Goal: Find contact information: Find contact information

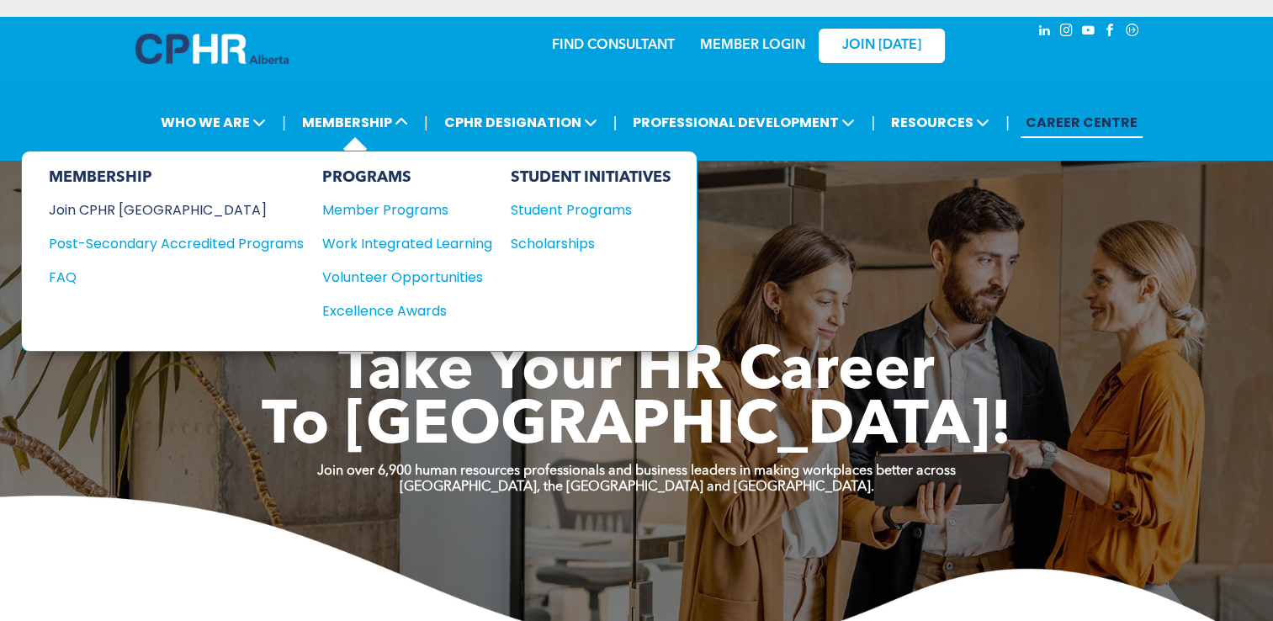
click at [138, 207] on div "Join CPHR [GEOGRAPHIC_DATA]" at bounding box center [164, 209] width 230 height 21
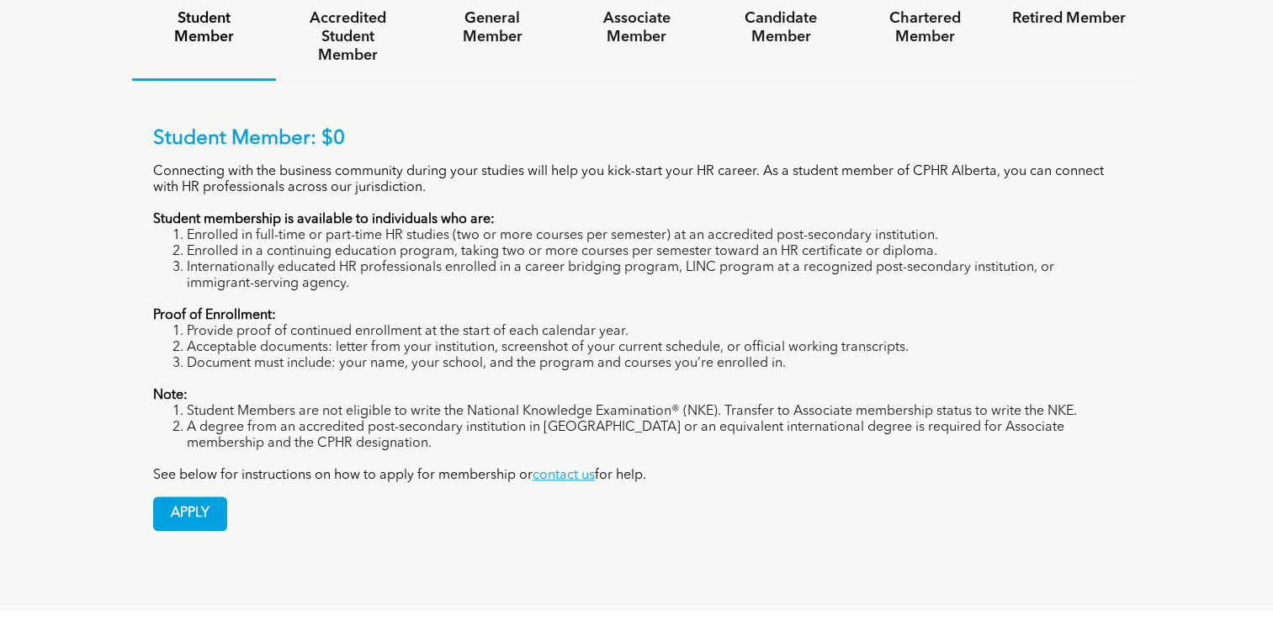
scroll to position [1243, 0]
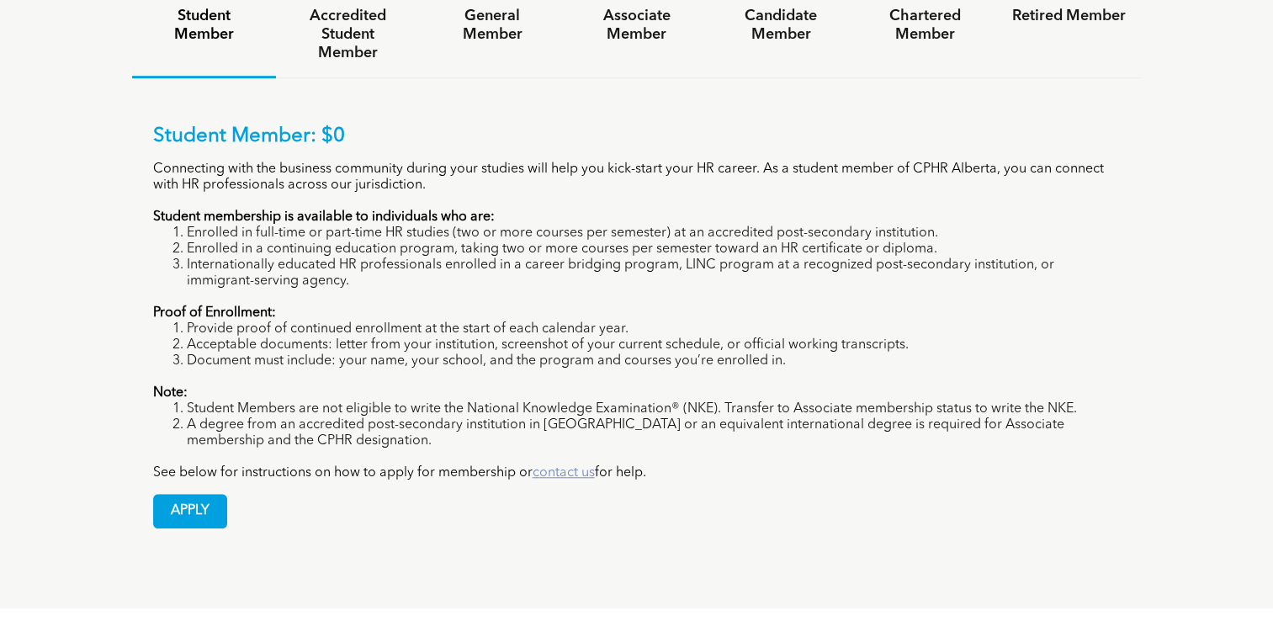
click at [582, 466] on link "contact us" at bounding box center [564, 472] width 62 height 13
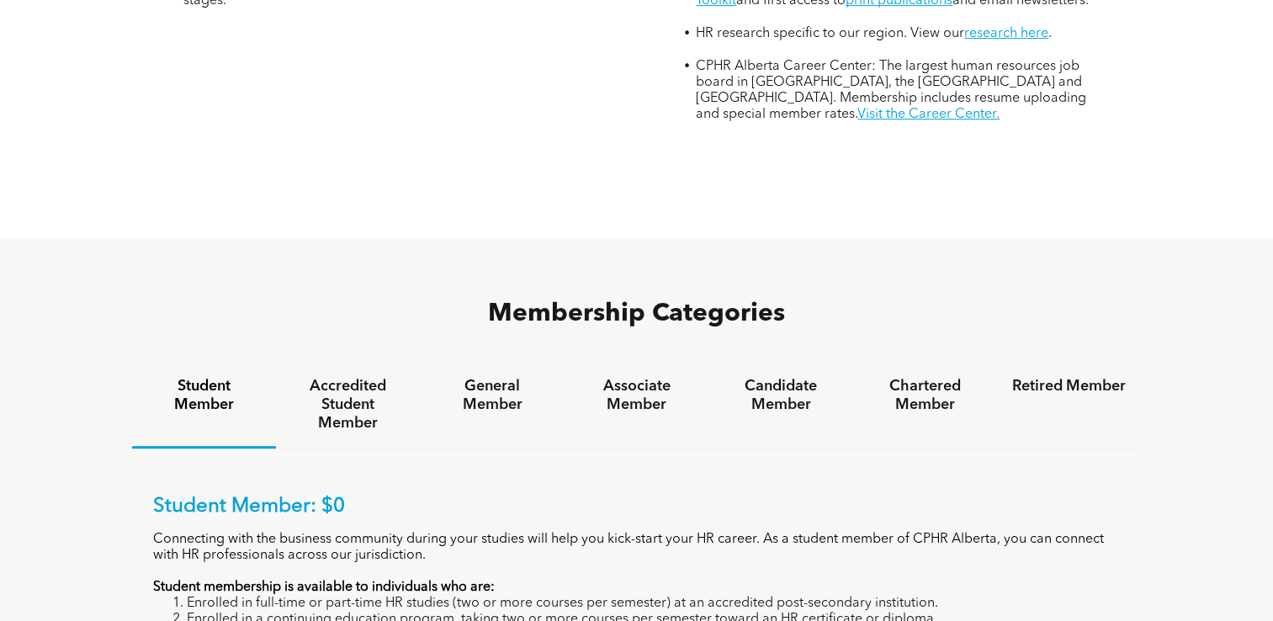
scroll to position [866, 0]
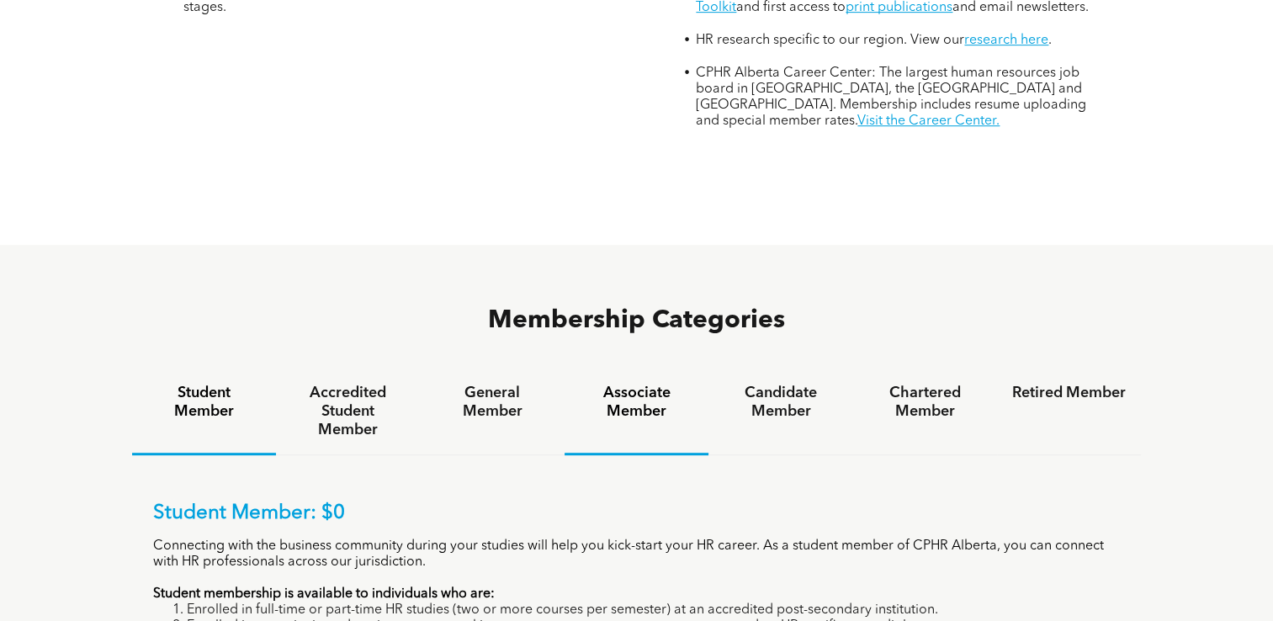
click at [623, 384] on h4 "Associate Member" at bounding box center [637, 402] width 114 height 37
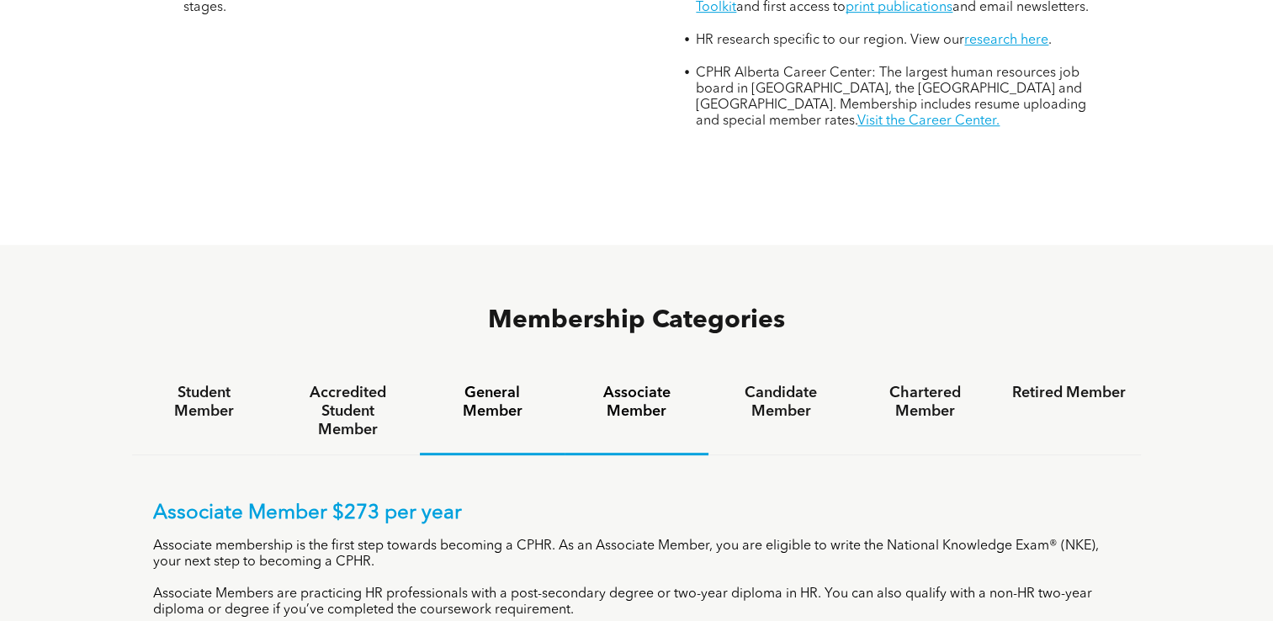
click at [518, 384] on h4 "General Member" at bounding box center [492, 402] width 114 height 37
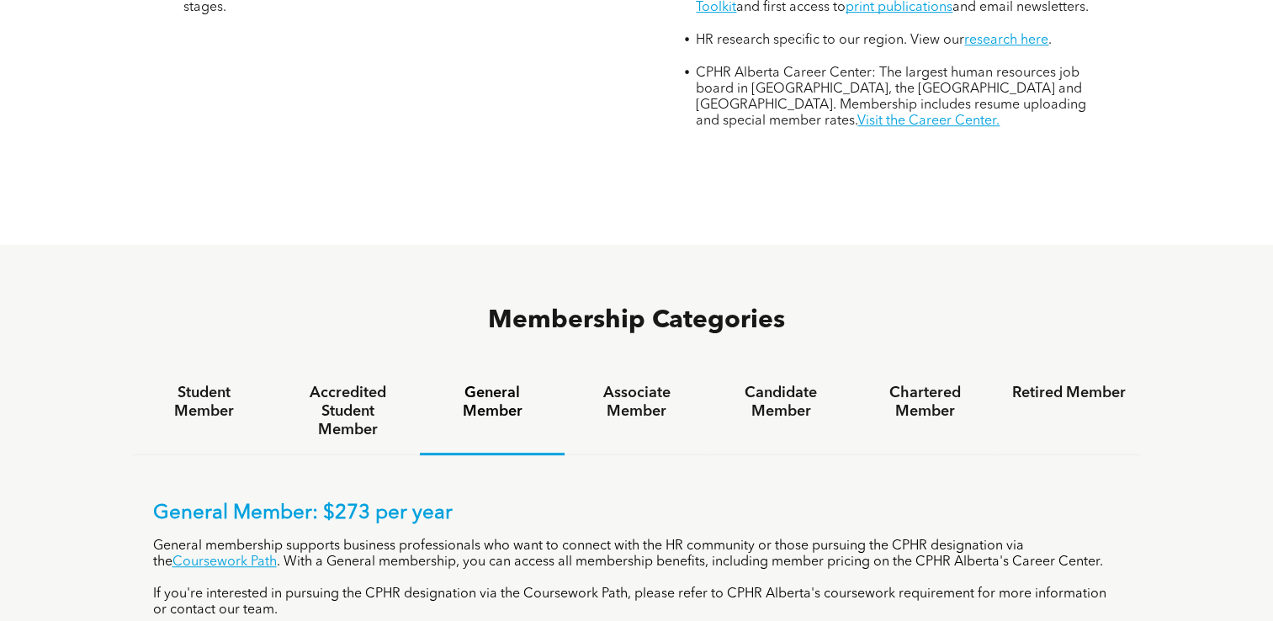
scroll to position [955, 0]
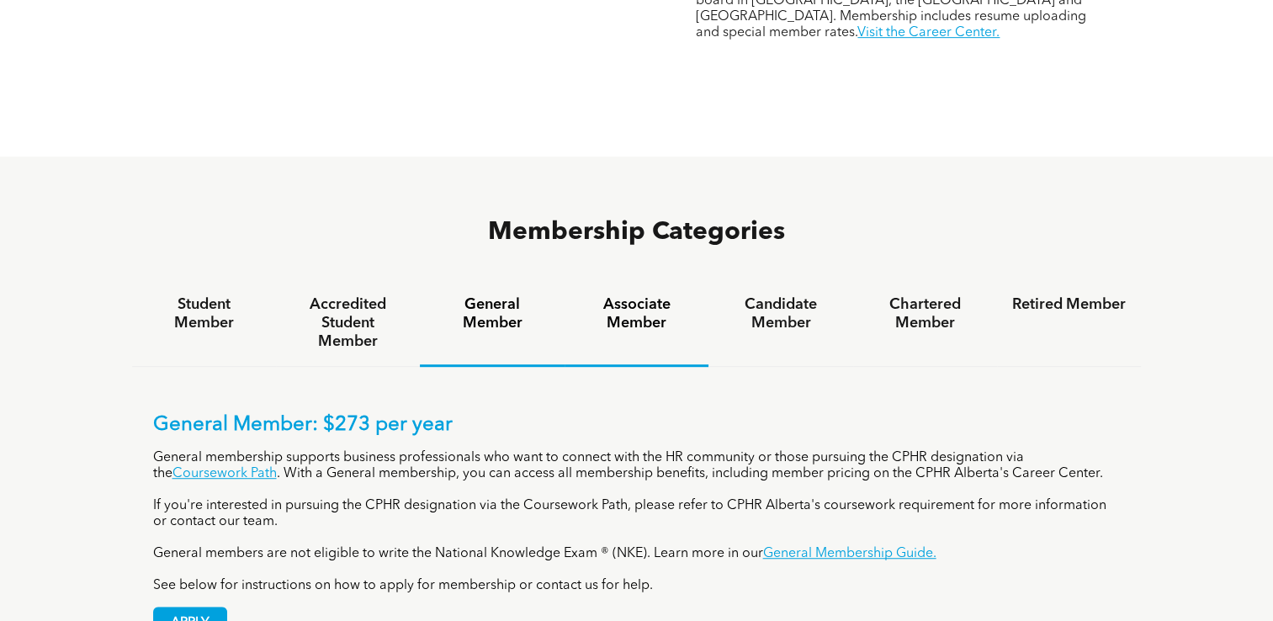
click at [628, 295] on h4 "Associate Member" at bounding box center [637, 313] width 114 height 37
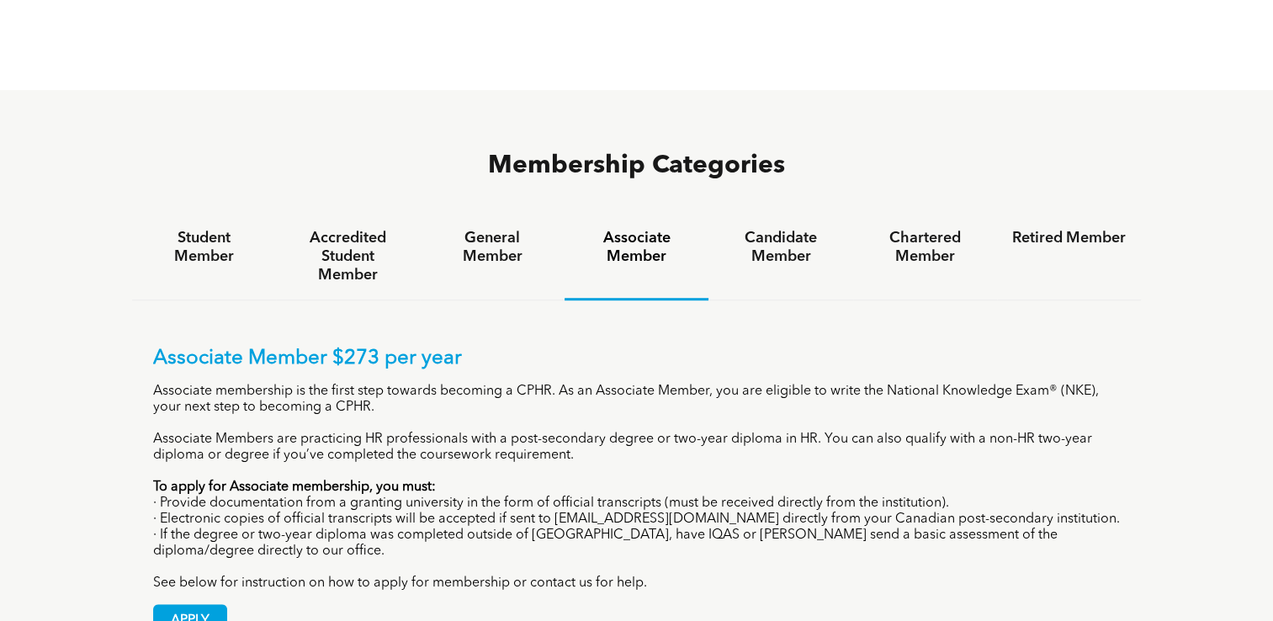
scroll to position [1022, 0]
click at [801, 228] on h4 "Candidate Member" at bounding box center [780, 246] width 114 height 37
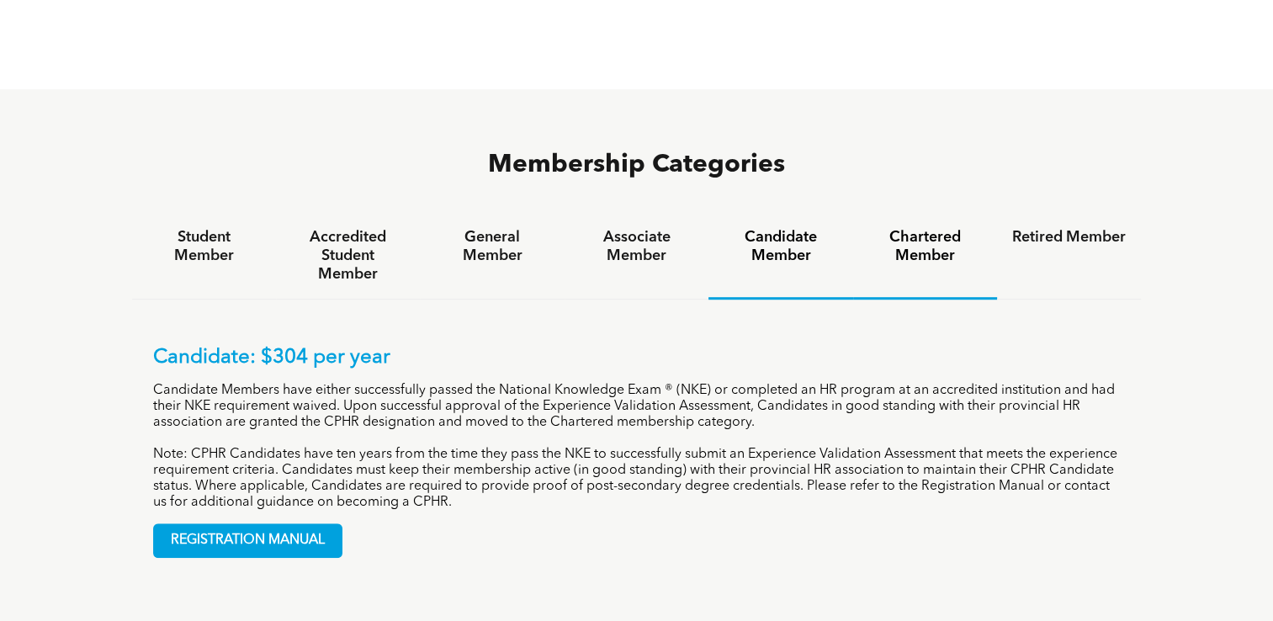
click at [929, 228] on h4 "Chartered Member" at bounding box center [925, 246] width 114 height 37
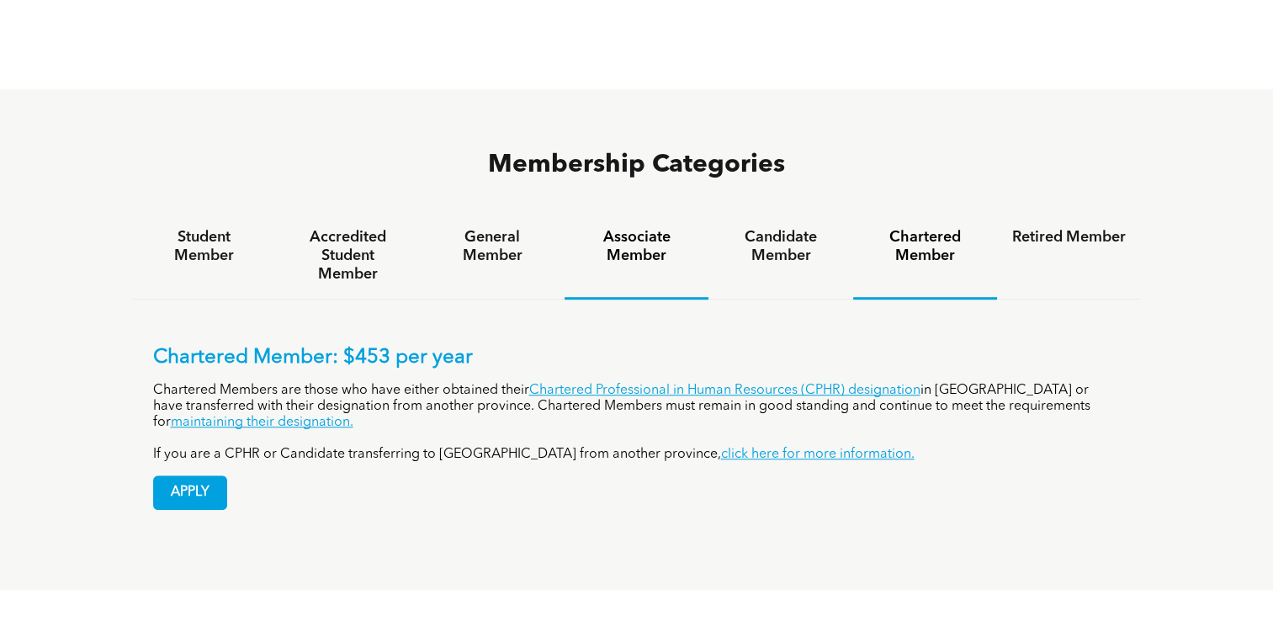
click at [641, 228] on h4 "Associate Member" at bounding box center [637, 246] width 114 height 37
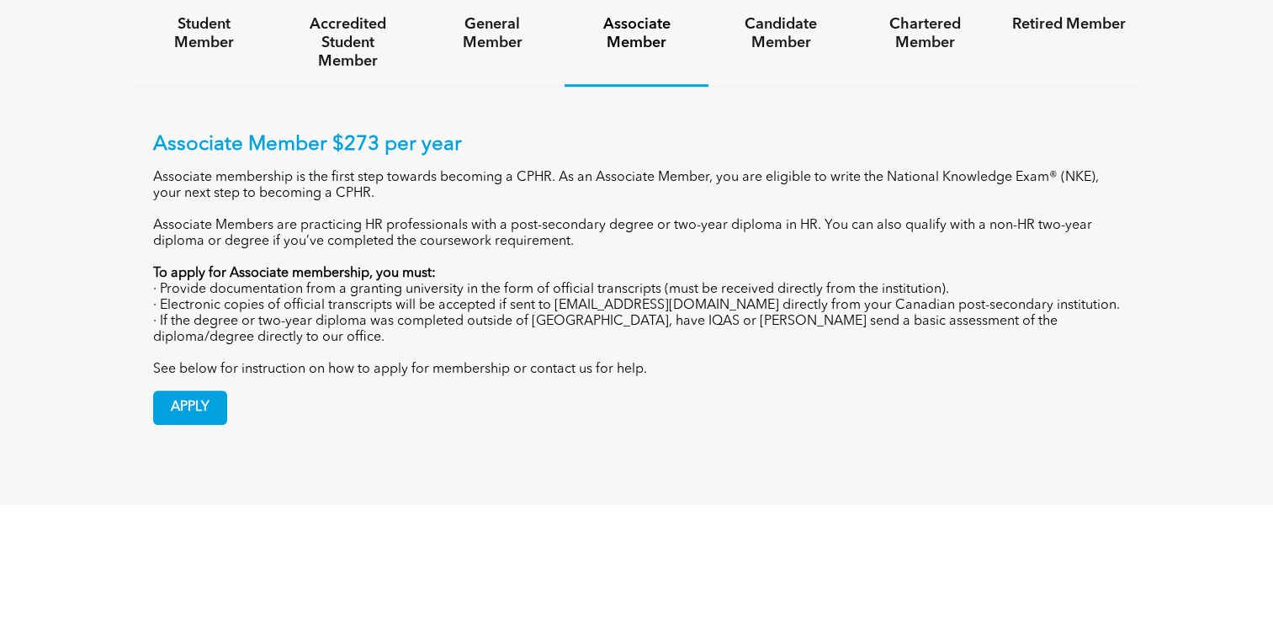
scroll to position [1084, 0]
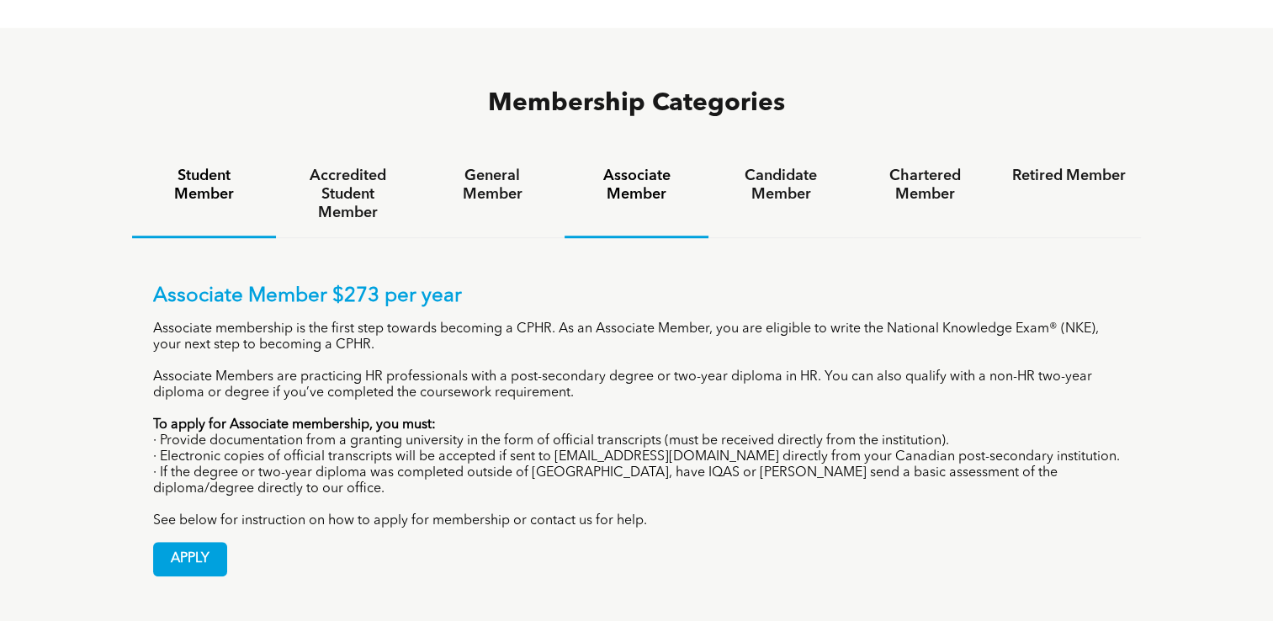
click at [183, 151] on div "Student Member" at bounding box center [204, 194] width 144 height 87
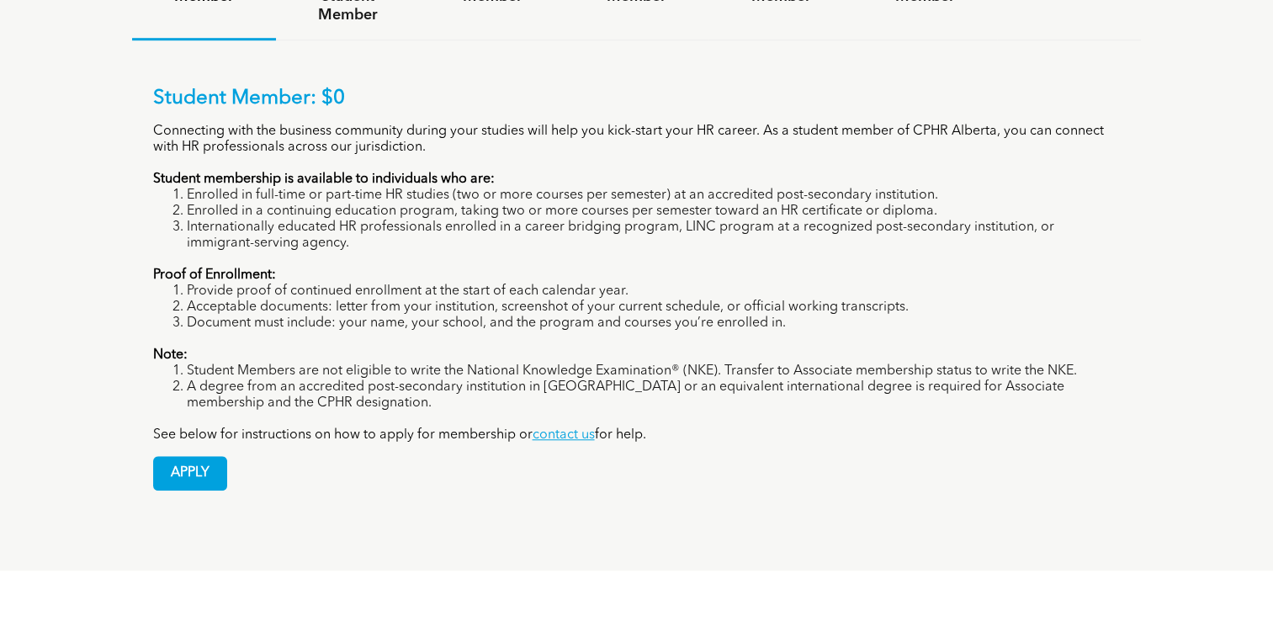
scroll to position [1282, 0]
click at [564, 427] on link "contact us" at bounding box center [564, 433] width 62 height 13
click at [582, 442] on div "APPLY" at bounding box center [636, 465] width 967 height 47
click at [575, 427] on link "contact us" at bounding box center [564, 433] width 62 height 13
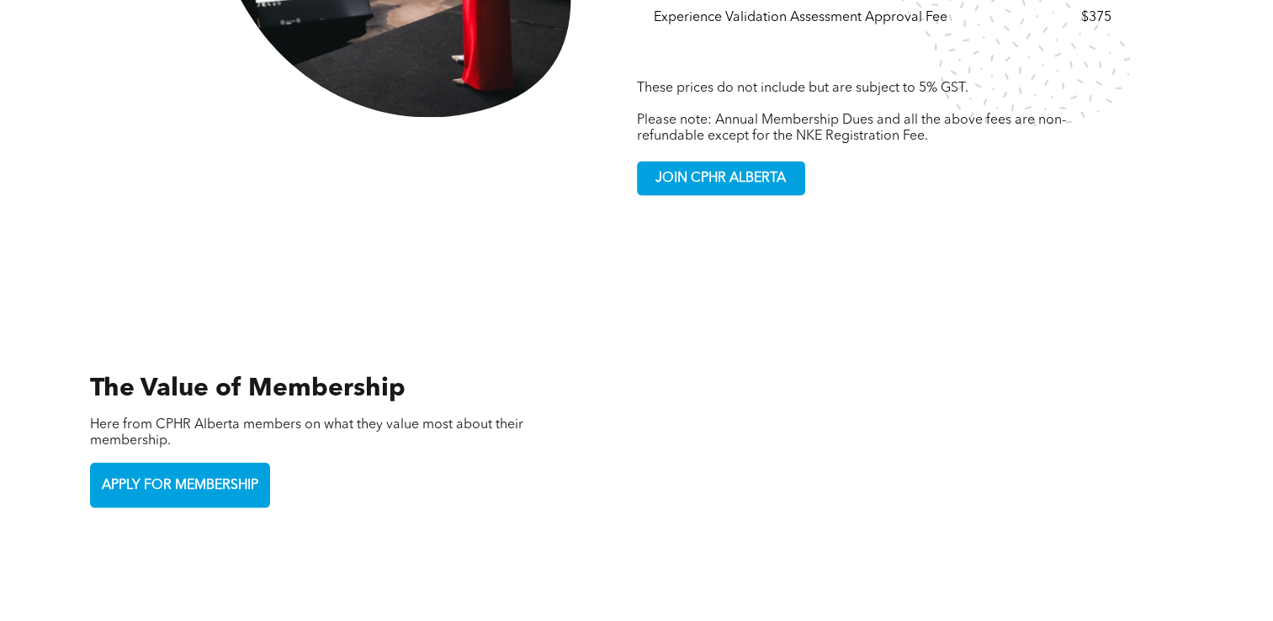
scroll to position [3819, 0]
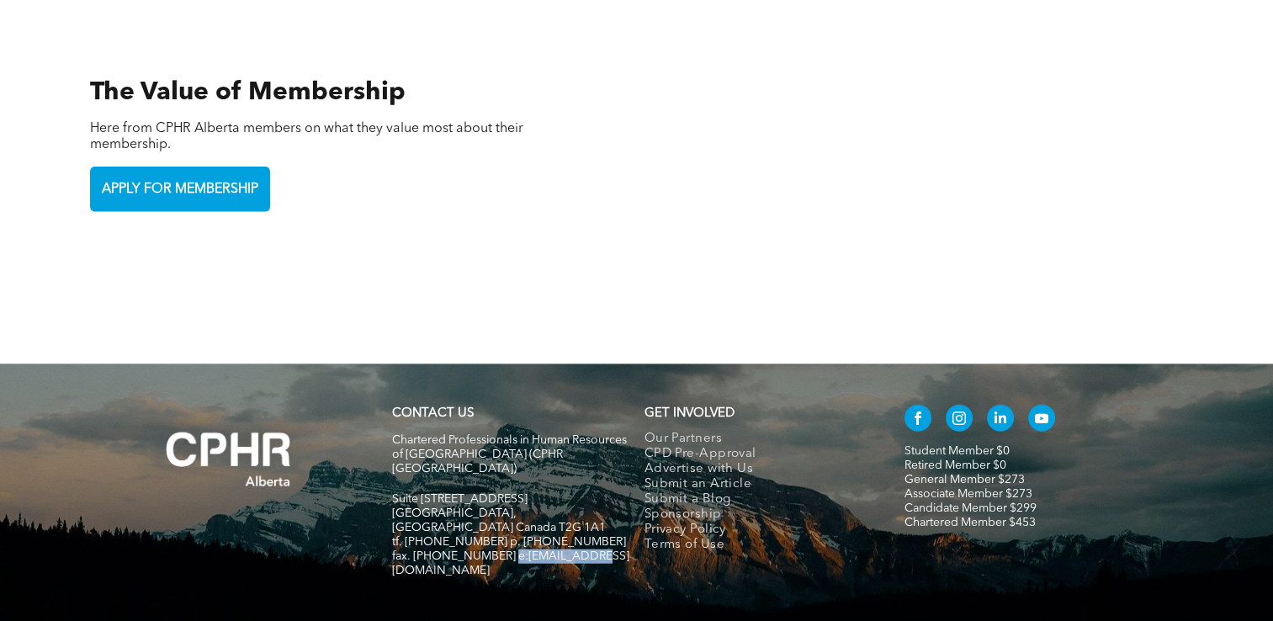
drag, startPoint x: 588, startPoint y: 458, endPoint x: 502, endPoint y: 449, distance: 86.3
click at [502, 549] on h5 "fax. [PHONE_NUMBER] e:[EMAIL_ADDRESS][DOMAIN_NAME]" at bounding box center [510, 563] width 237 height 29
drag, startPoint x: 502, startPoint y: 449, endPoint x: 532, endPoint y: 450, distance: 29.5
copy span "[EMAIL_ADDRESS][DOMAIN_NAME]"
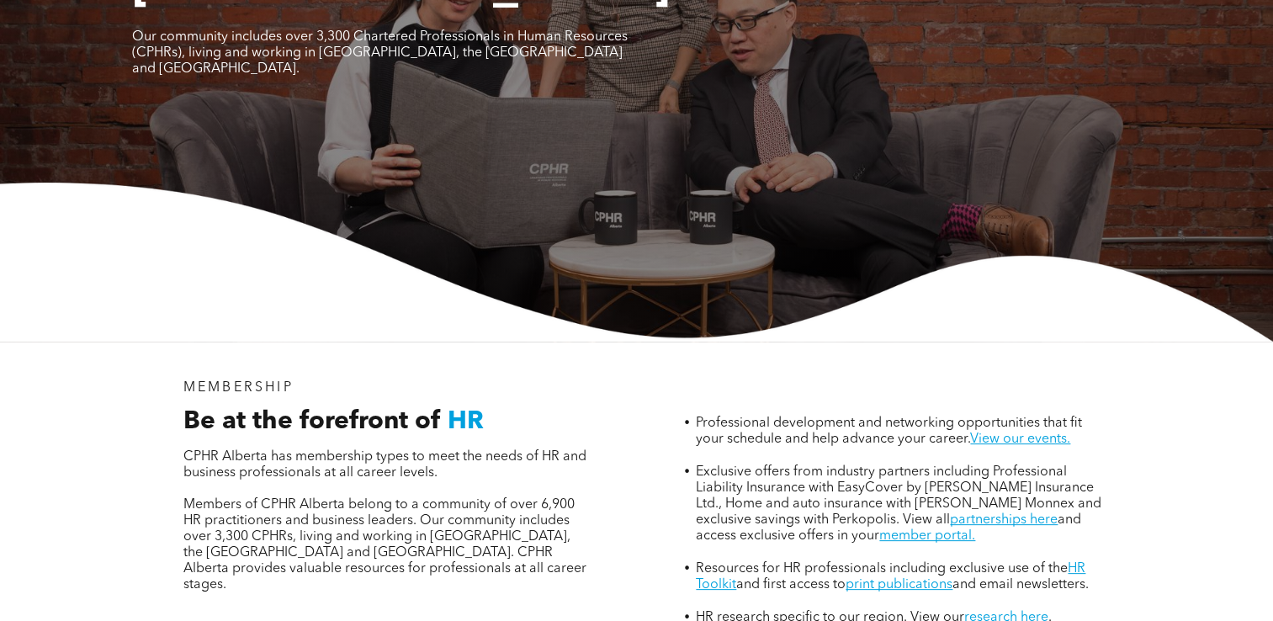
scroll to position [0, 0]
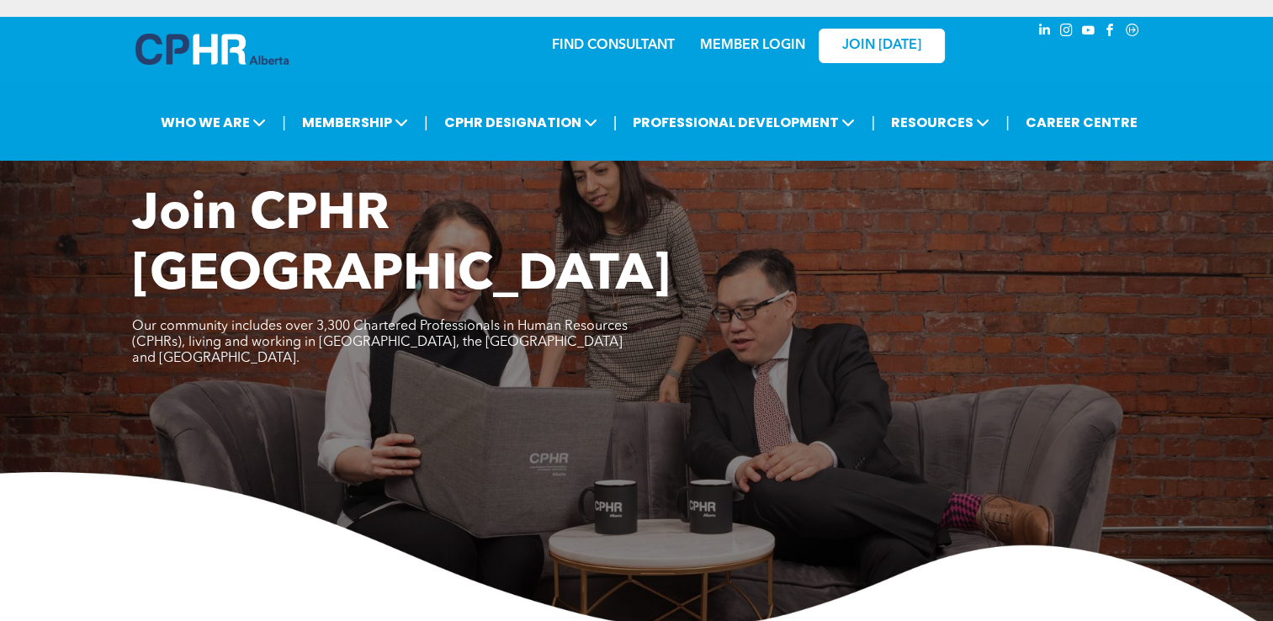
click at [744, 39] on link "MEMBER LOGIN" at bounding box center [752, 45] width 105 height 13
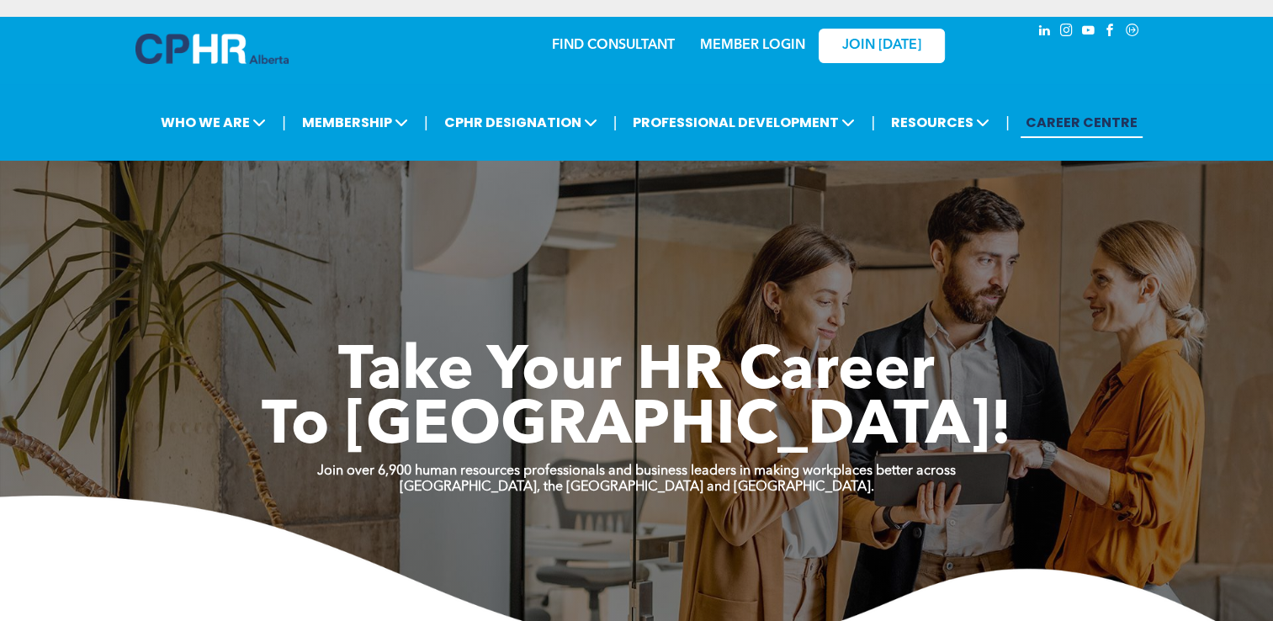
click at [774, 45] on link "MEMBER LOGIN" at bounding box center [752, 45] width 105 height 13
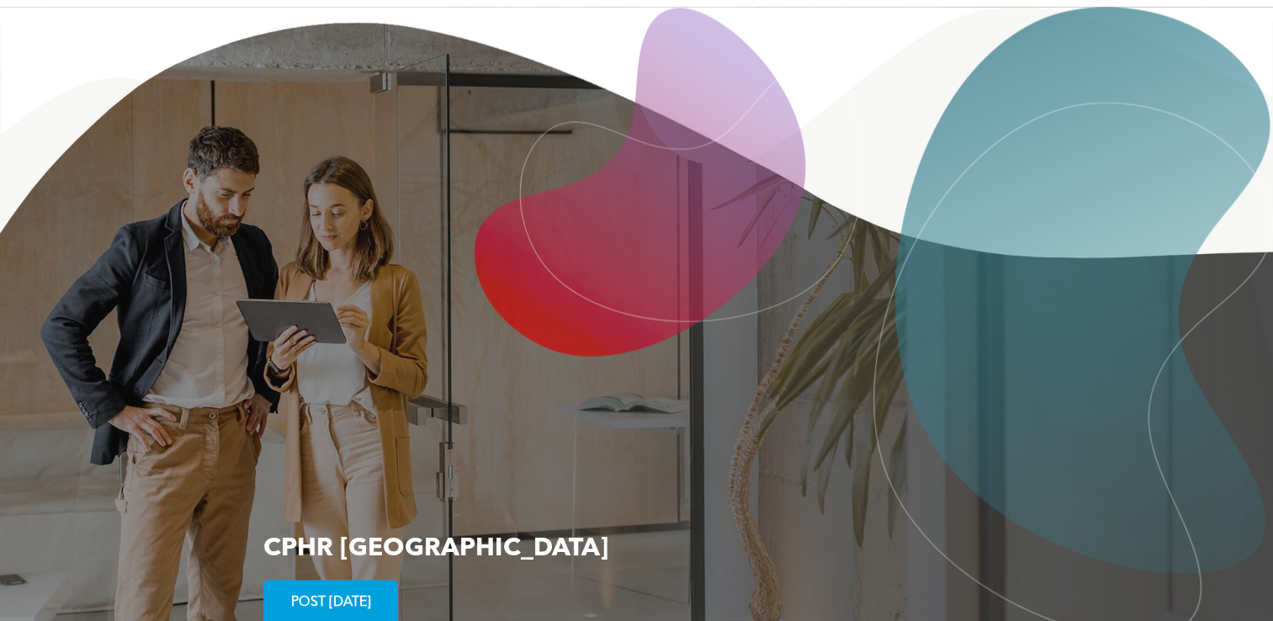
scroll to position [3291, 0]
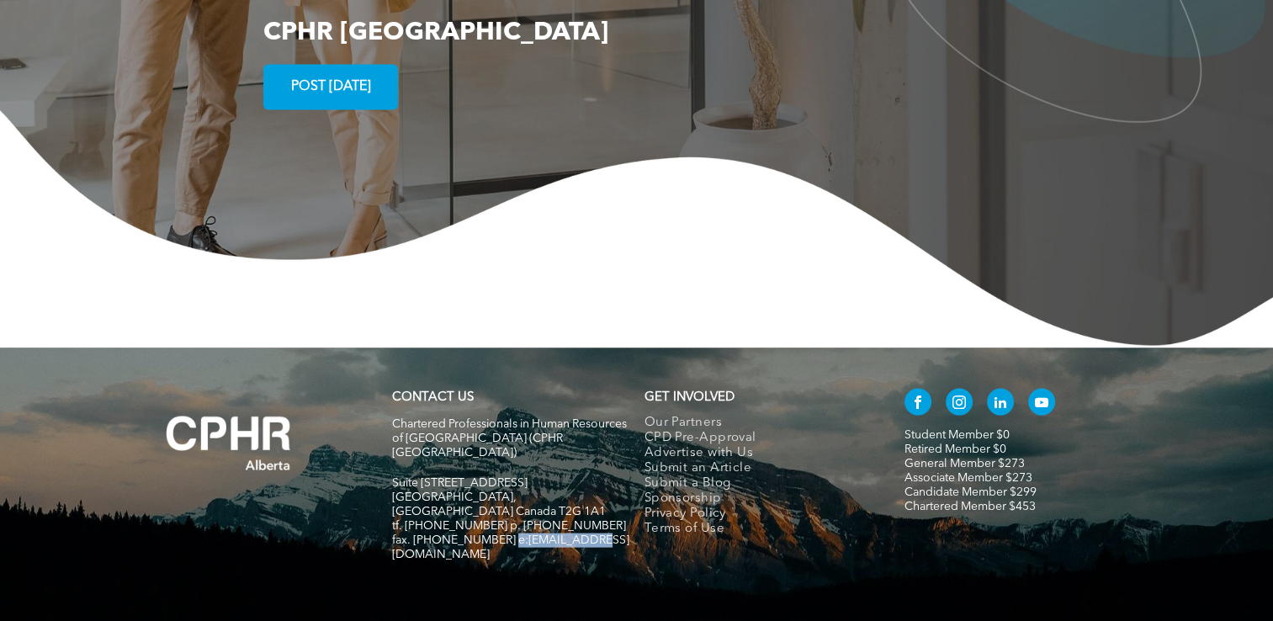
drag, startPoint x: 586, startPoint y: 453, endPoint x: 500, endPoint y: 455, distance: 85.8
click at [500, 533] on h5 "fax. [PHONE_NUMBER] e:[EMAIL_ADDRESS][DOMAIN_NAME]" at bounding box center [510, 547] width 237 height 29
drag, startPoint x: 500, startPoint y: 455, endPoint x: 517, endPoint y: 461, distance: 17.8
copy span "[EMAIL_ADDRESS][DOMAIN_NAME]"
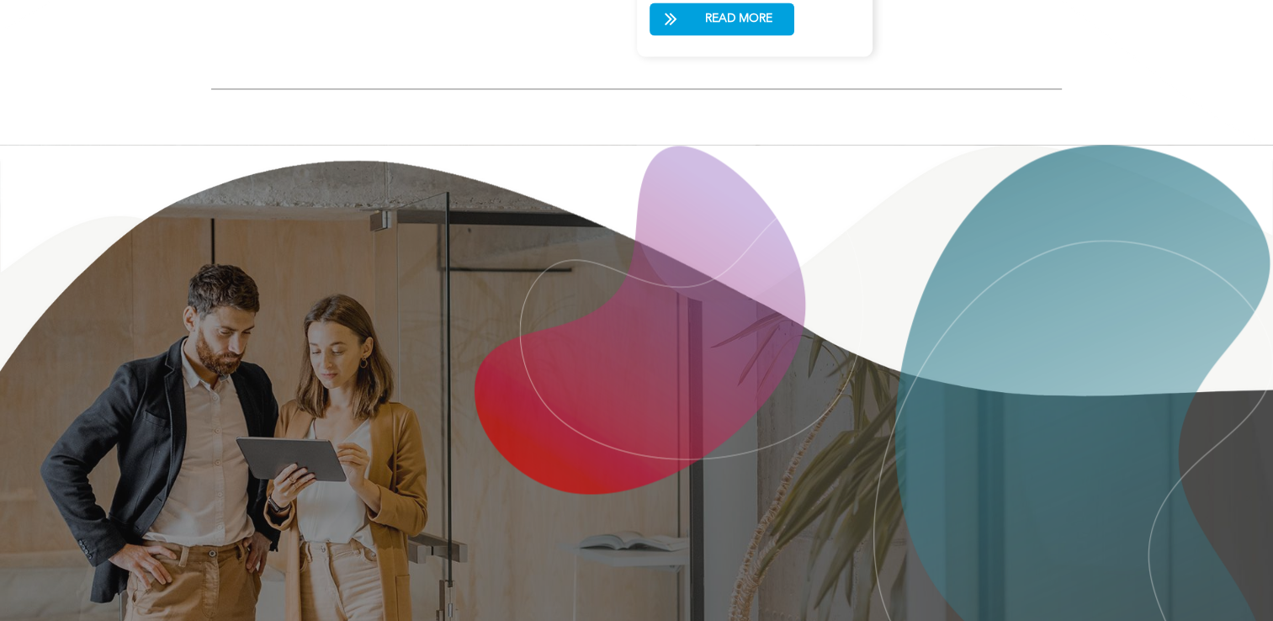
scroll to position [2604, 0]
